Goal: Information Seeking & Learning: Learn about a topic

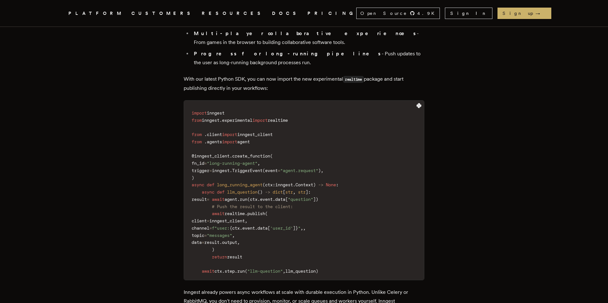
scroll to position [608, 0]
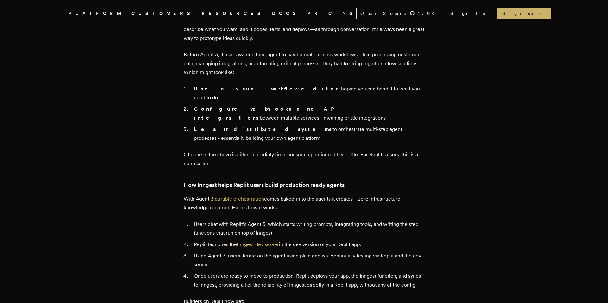
scroll to position [416, 0]
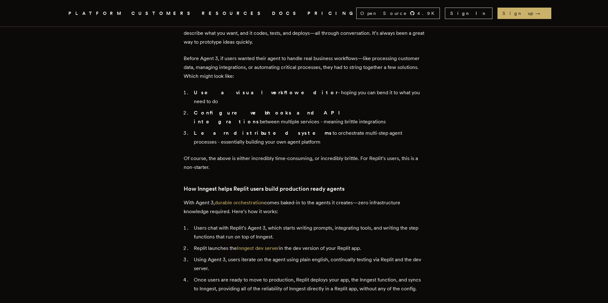
click at [244, 184] on h3 "How Inngest helps Replit users build production ready agents" at bounding box center [304, 188] width 240 height 9
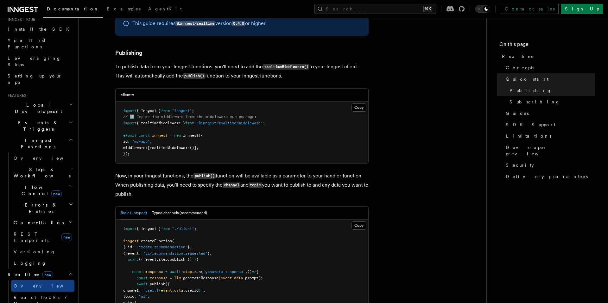
scroll to position [72, 0]
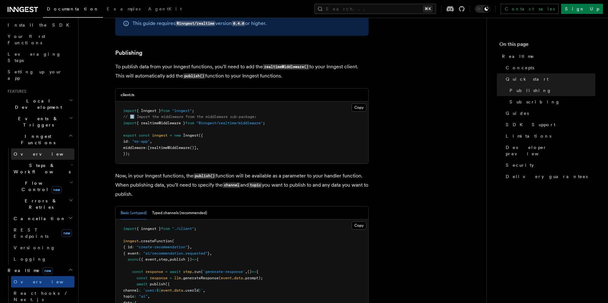
click at [28, 152] on span "Overview" at bounding box center [46, 154] width 65 height 5
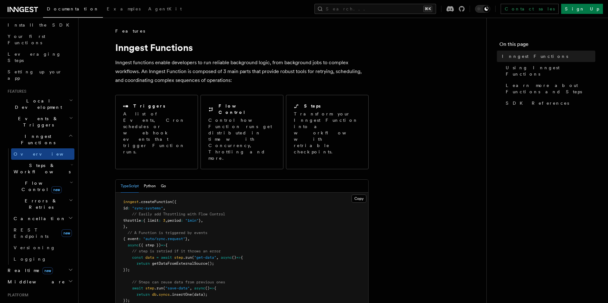
click at [34, 162] on span "Steps & Workflows" at bounding box center [40, 168] width 59 height 13
click at [153, 255] on span "data" at bounding box center [149, 257] width 9 height 4
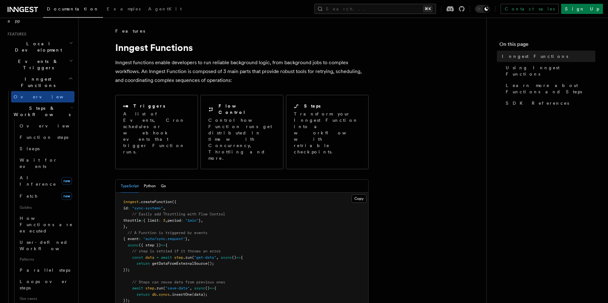
scroll to position [145, 0]
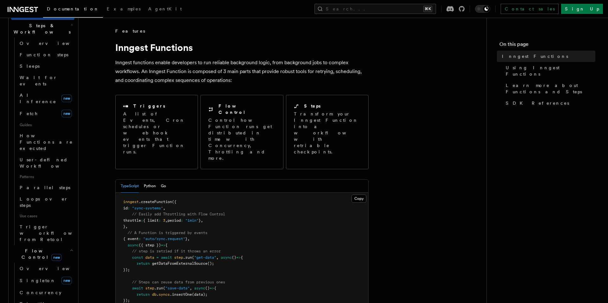
scroll to position [208, 0]
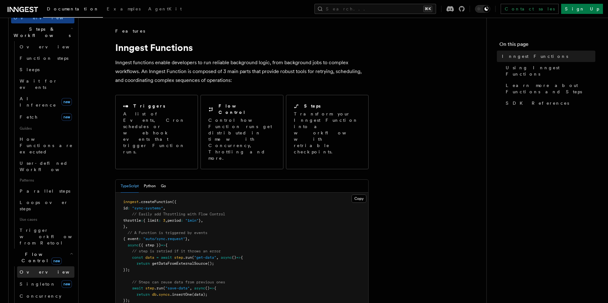
click at [45, 266] on link "Overview" at bounding box center [45, 271] width 57 height 11
